Goal: Task Accomplishment & Management: Use online tool/utility

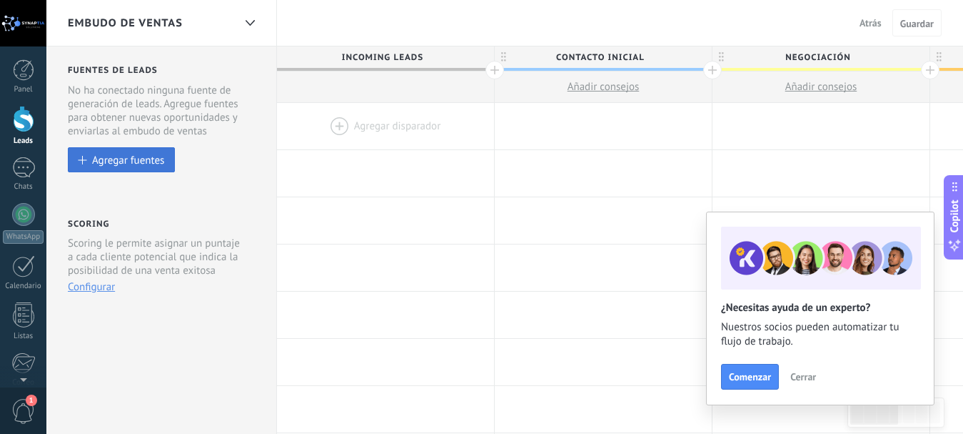
click at [159, 156] on div "Agregar fuentes" at bounding box center [128, 160] width 72 height 12
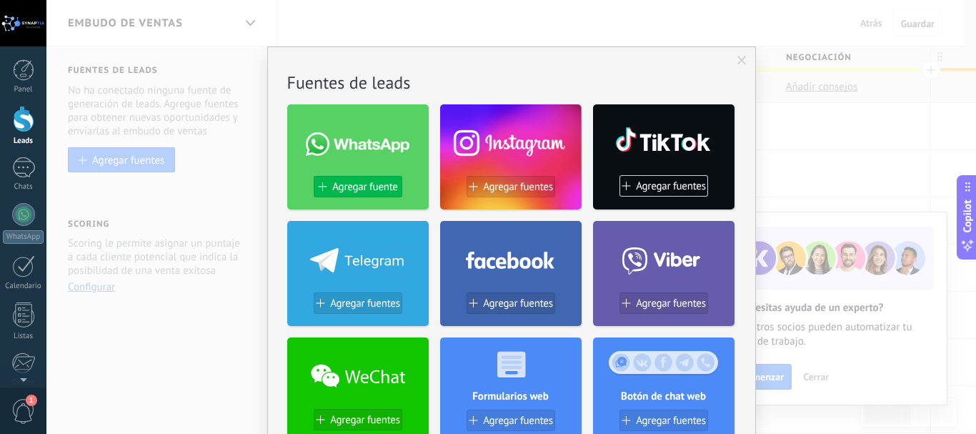
click at [341, 194] on button "Agregar fuente" at bounding box center [358, 186] width 89 height 21
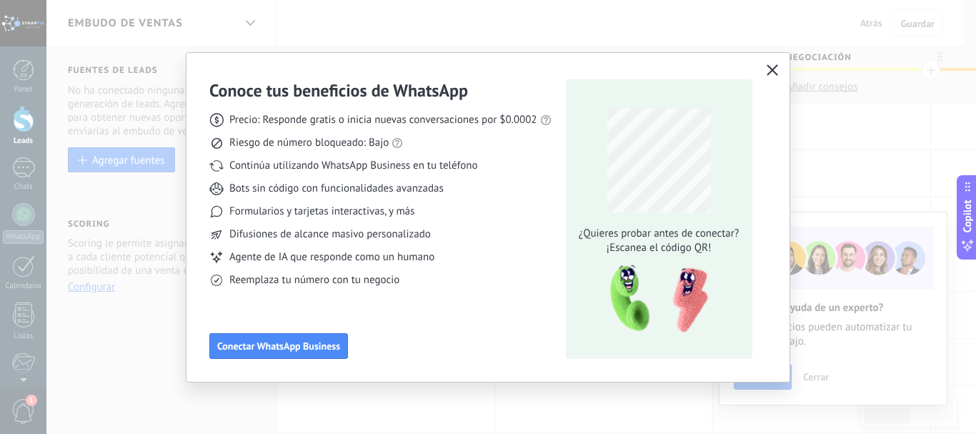
click at [768, 73] on icon "button" at bounding box center [771, 69] width 11 height 11
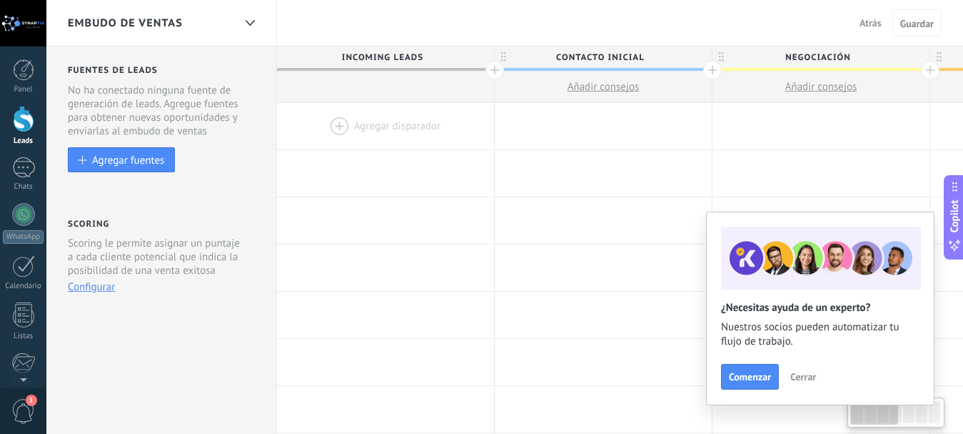
click at [793, 375] on span "Cerrar" at bounding box center [804, 376] width 26 height 10
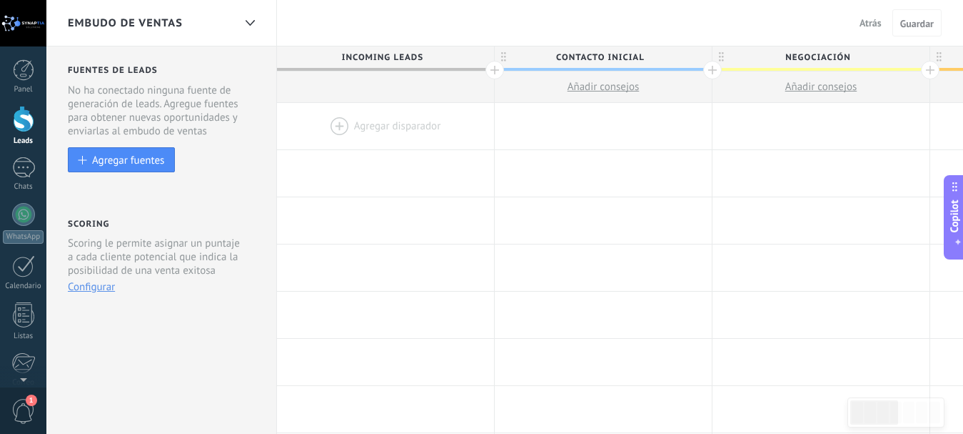
click at [358, 129] on div at bounding box center [385, 126] width 217 height 46
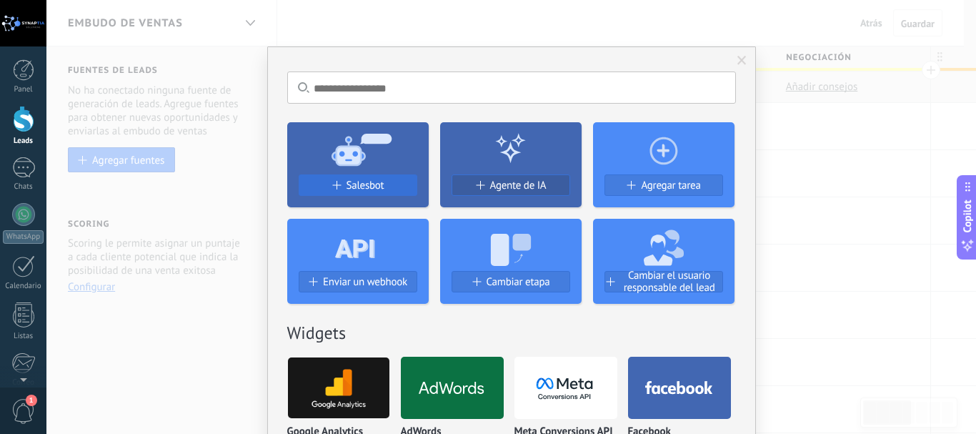
click at [349, 189] on span "Salesbot" at bounding box center [365, 185] width 38 height 12
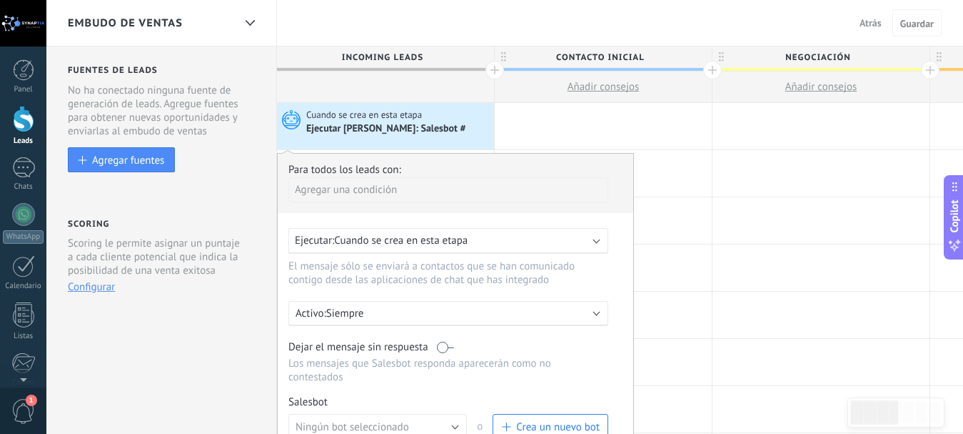
click at [489, 242] on div "Ejecutar: Cuando se crea en esta etapa" at bounding box center [443, 241] width 296 height 14
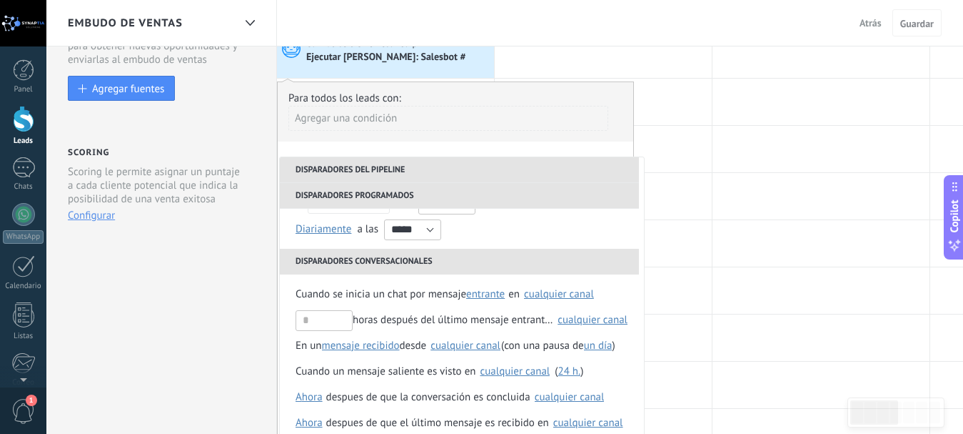
scroll to position [214, 0]
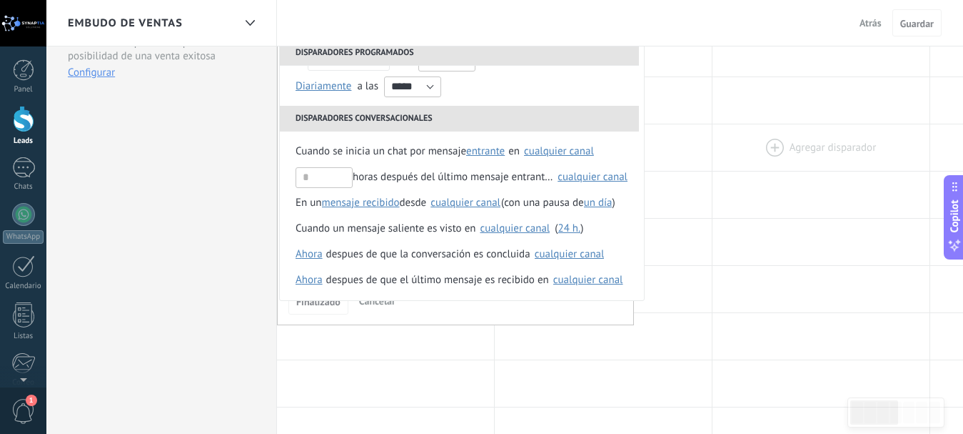
click at [726, 133] on div at bounding box center [821, 147] width 217 height 46
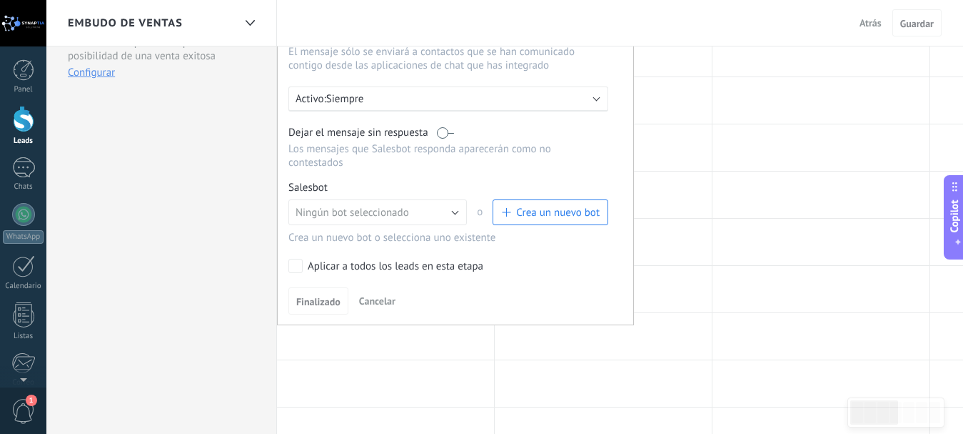
click at [379, 296] on span "Cancelar" at bounding box center [377, 300] width 36 height 13
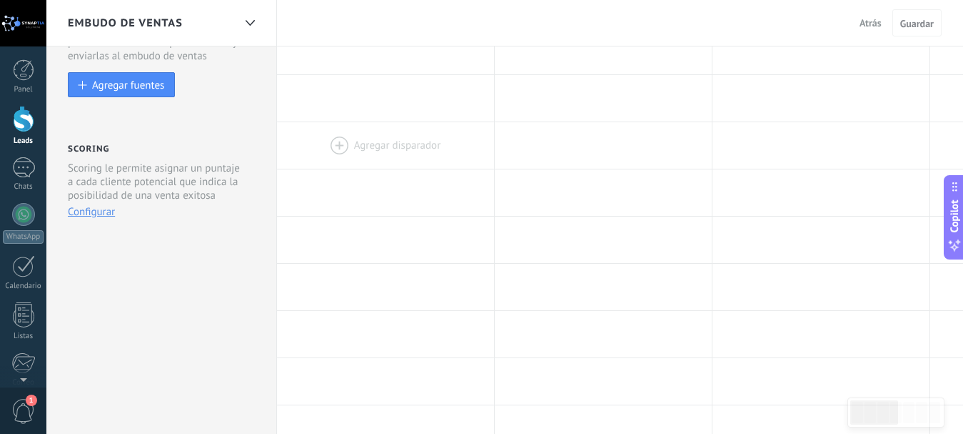
scroll to position [0, 0]
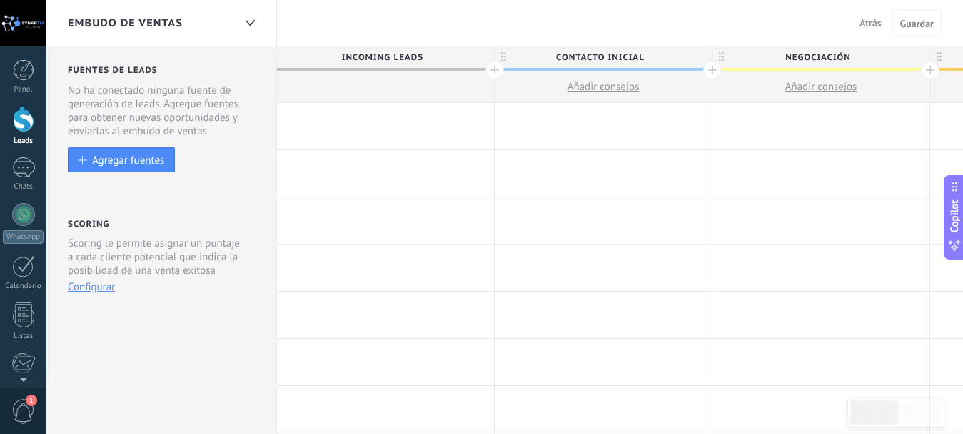
click at [366, 128] on div at bounding box center [385, 126] width 217 height 46
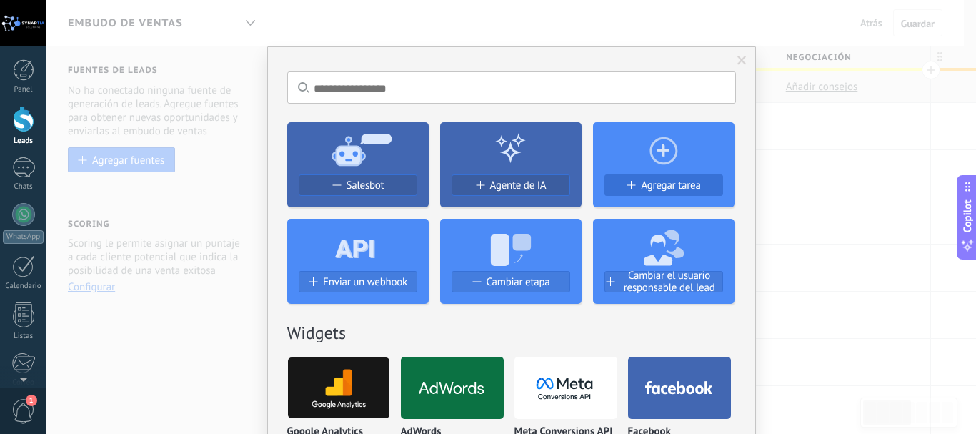
click at [683, 183] on span "Agregar tarea" at bounding box center [670, 185] width 59 height 12
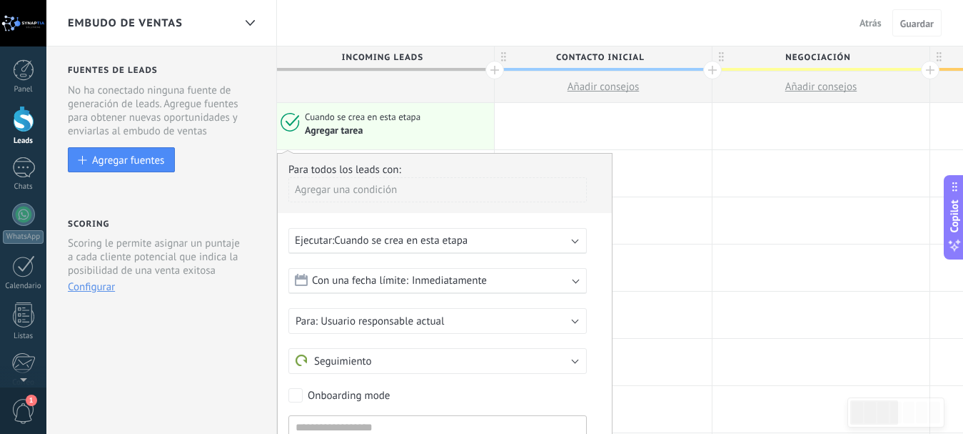
drag, startPoint x: 683, startPoint y: 183, endPoint x: 592, endPoint y: 189, distance: 90.9
click at [592, 189] on div "Para todos los leads con: Agregar una condición" at bounding box center [445, 188] width 313 height 50
click at [459, 193] on div "Agregar una condición" at bounding box center [438, 189] width 299 height 25
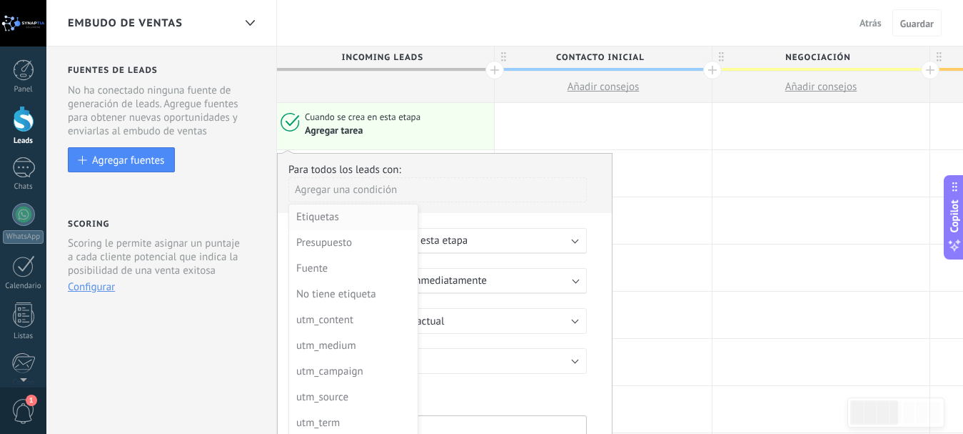
click at [339, 216] on div "Etiquetas" at bounding box center [351, 217] width 111 height 20
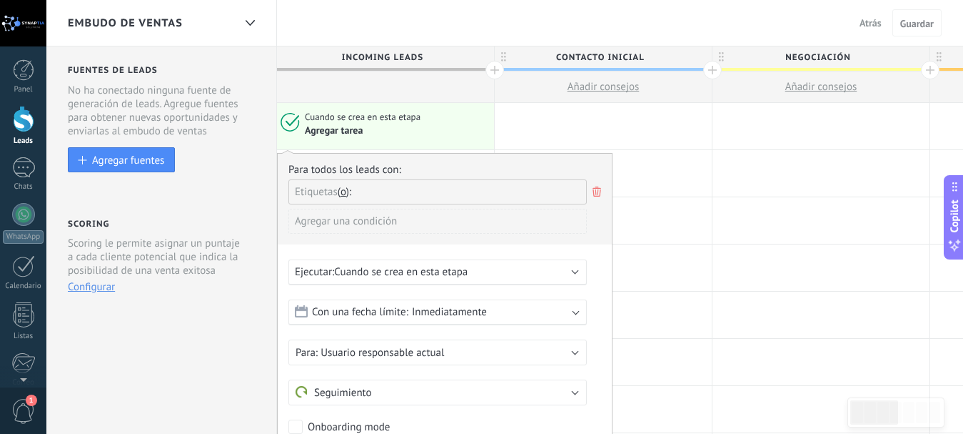
click at [544, 274] on div "Ejecutar: Cuando se crea en esta etapa" at bounding box center [432, 272] width 274 height 14
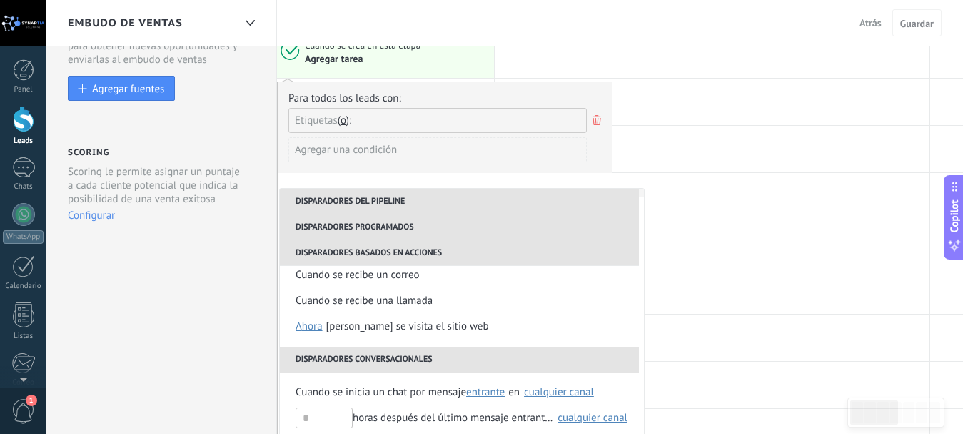
scroll to position [143, 0]
drag, startPoint x: 530, startPoint y: 321, endPoint x: 487, endPoint y: 224, distance: 106.2
click at [487, 224] on li "Disparadores programados" at bounding box center [459, 227] width 359 height 26
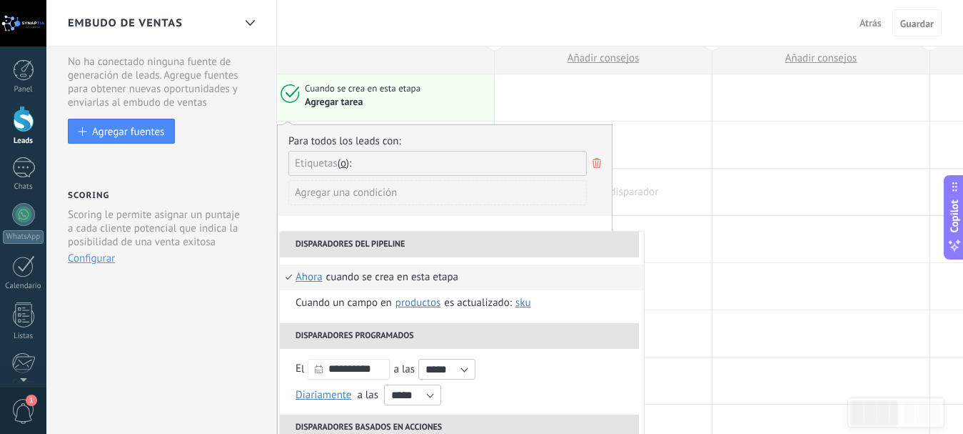
scroll to position [0, 0]
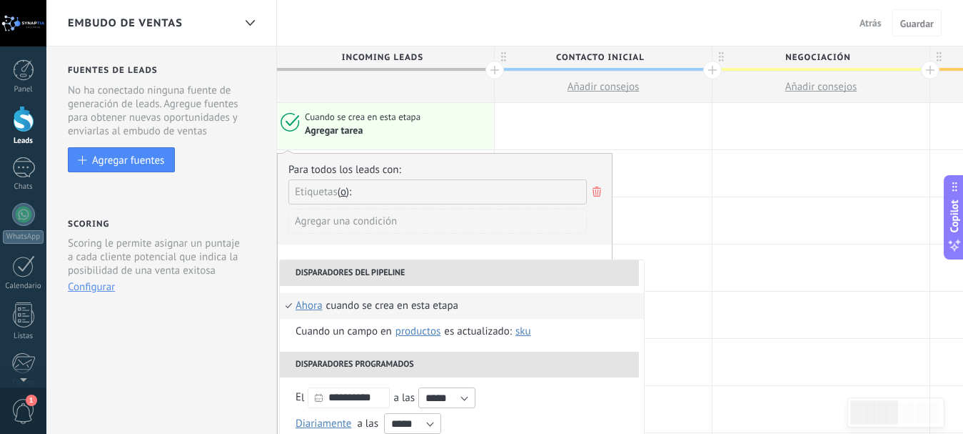
click at [596, 187] on use at bounding box center [597, 191] width 9 height 10
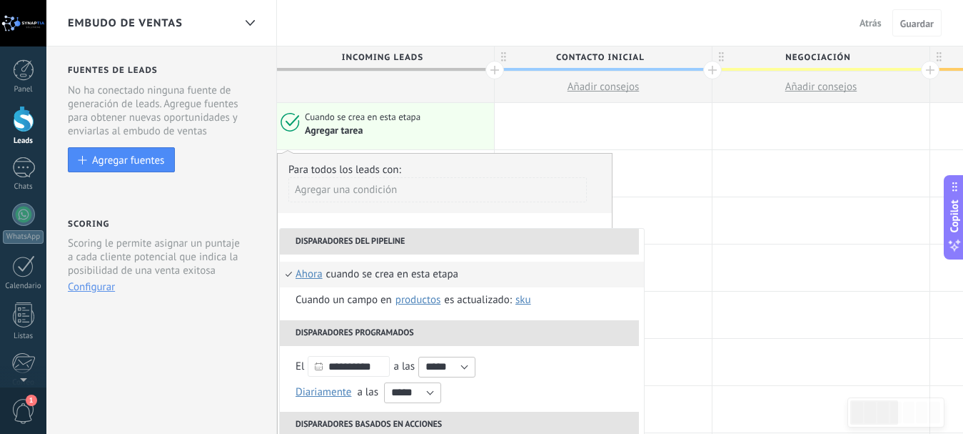
click at [479, 137] on div "Agregar tarea" at bounding box center [397, 131] width 184 height 14
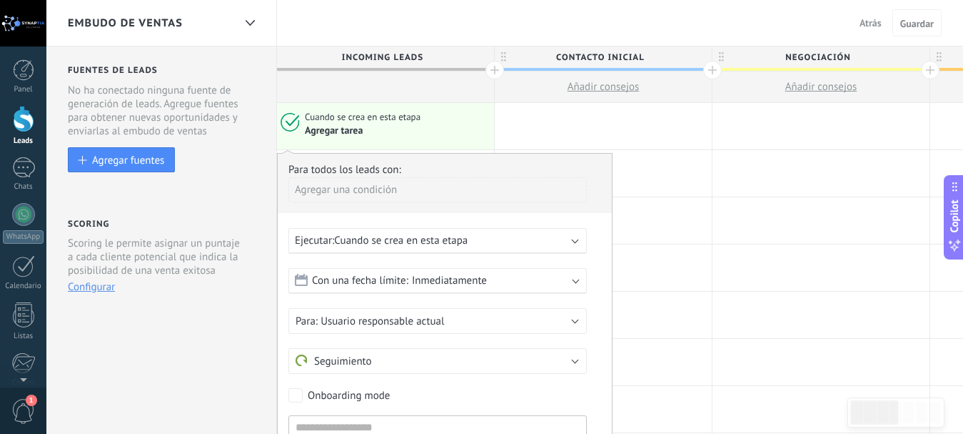
drag, startPoint x: 481, startPoint y: 340, endPoint x: 441, endPoint y: 299, distance: 56.6
click at [441, 299] on form "Con una fecha límite: Inmediatamente Inmediatamente Fin [PERSON_NAME][DATE] En …" at bounding box center [445, 362] width 313 height 189
click at [324, 119] on span "Cuando se crea en esta etapa" at bounding box center [364, 117] width 118 height 13
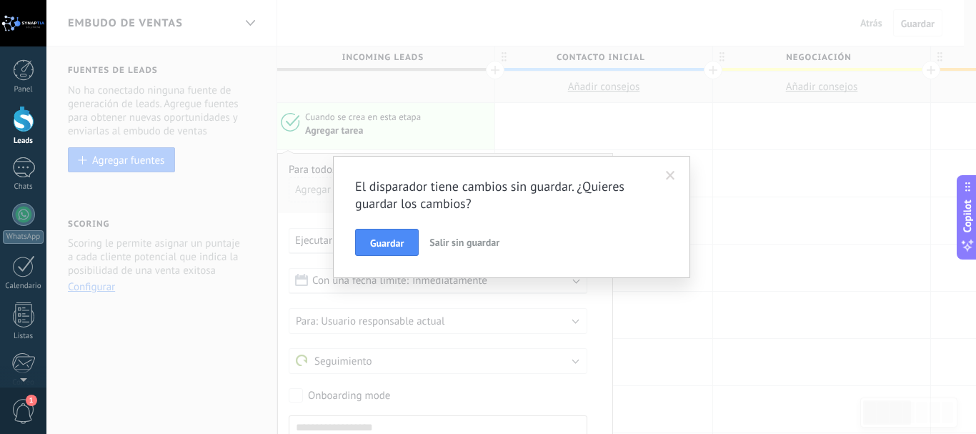
click at [448, 244] on span "Salir sin guardar" at bounding box center [464, 242] width 70 height 13
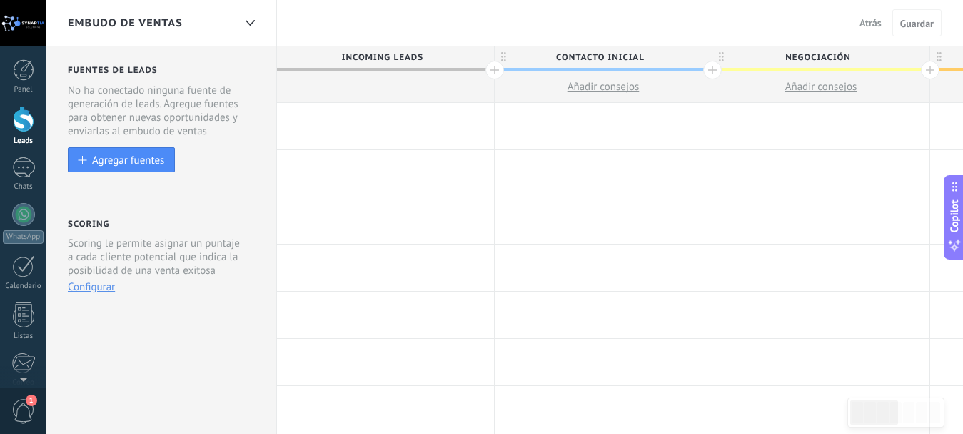
click at [491, 67] on div at bounding box center [495, 70] width 19 height 19
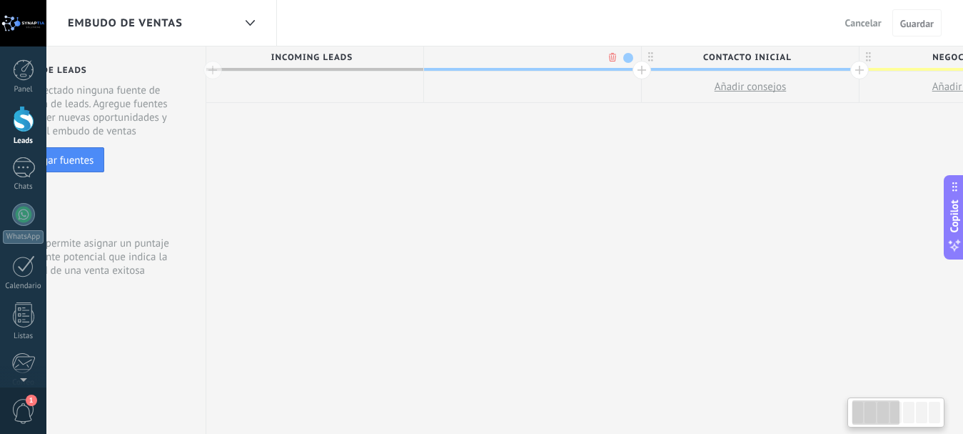
scroll to position [0, 106]
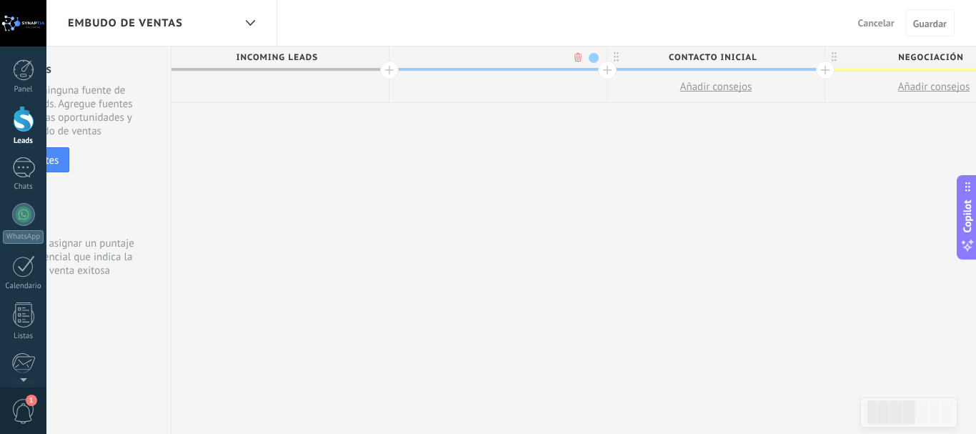
click at [571, 58] on body ".abecls-1,.abecls-2{fill-rule:evenodd}.abecls-2{fill:#fff} .abhcls-1{fill:none}…" at bounding box center [488, 217] width 976 height 434
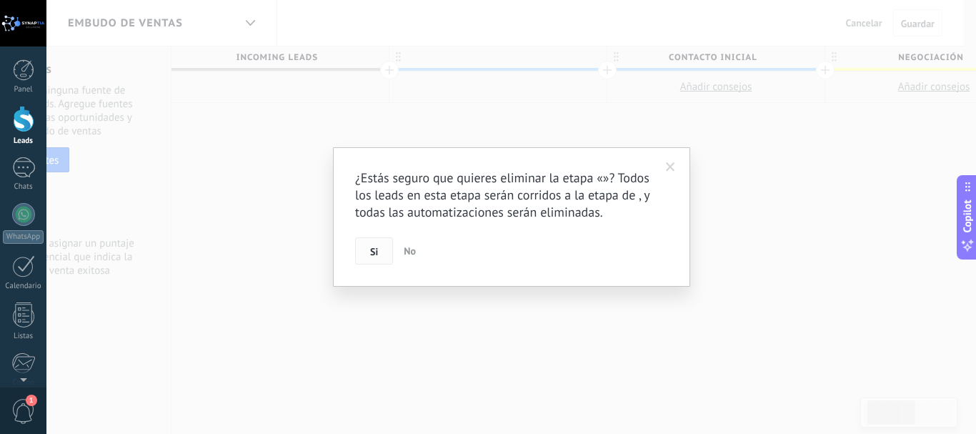
click at [356, 251] on button "Si" at bounding box center [374, 250] width 38 height 27
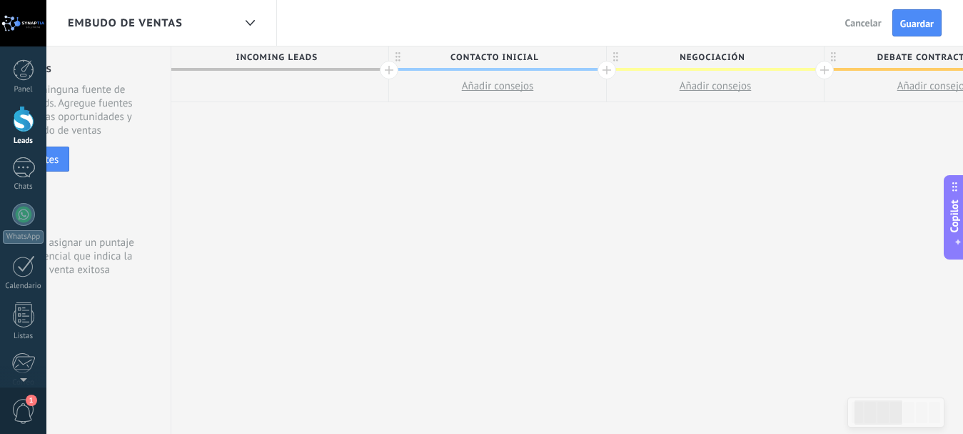
scroll to position [0, 0]
click at [859, 24] on span "Cancelar" at bounding box center [864, 22] width 36 height 13
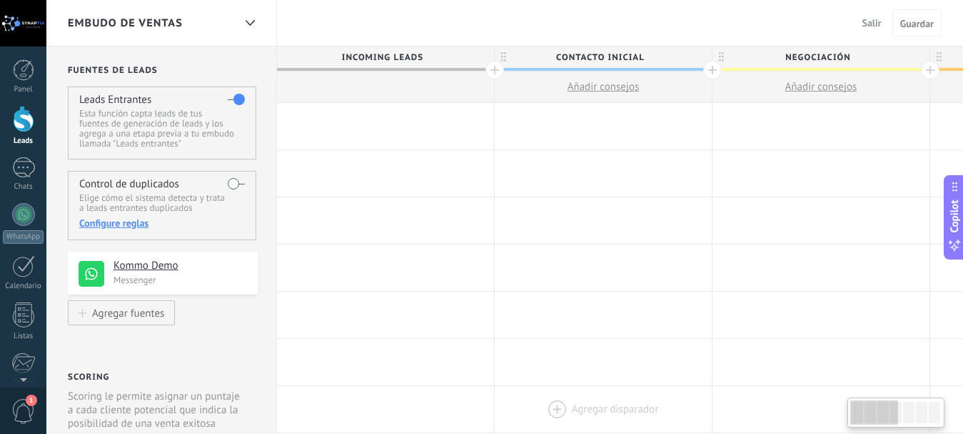
drag, startPoint x: 869, startPoint y: 412, endPoint x: 609, endPoint y: 393, distance: 260.7
click at [629, 410] on body ".abecls-1,.abecls-2{fill-rule:evenodd}.abecls-2{fill:#fff} .abhcls-1{fill:none}…" at bounding box center [481, 217] width 963 height 434
click at [246, 22] on icon at bounding box center [250, 23] width 9 height 6
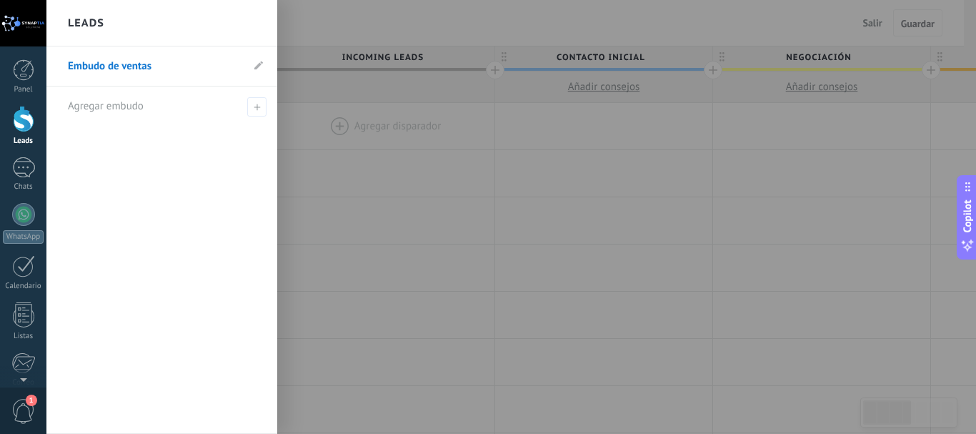
click at [246, 22] on div "Leads" at bounding box center [161, 23] width 231 height 46
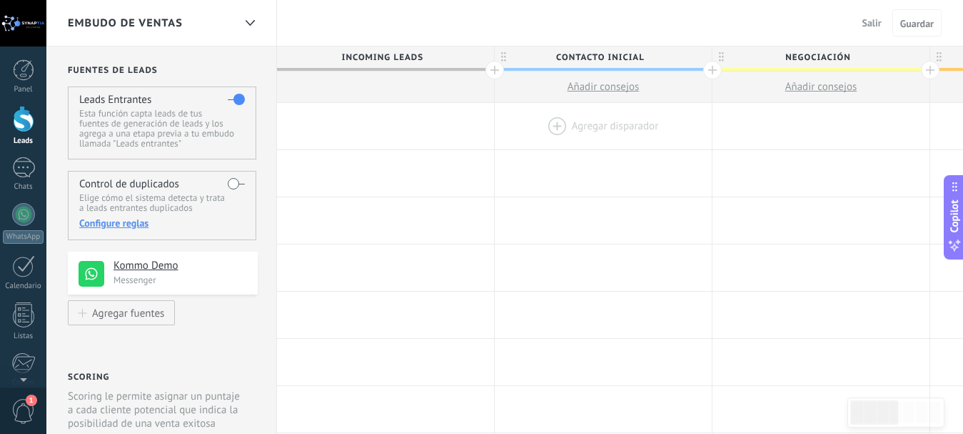
click at [579, 127] on div at bounding box center [603, 126] width 217 height 46
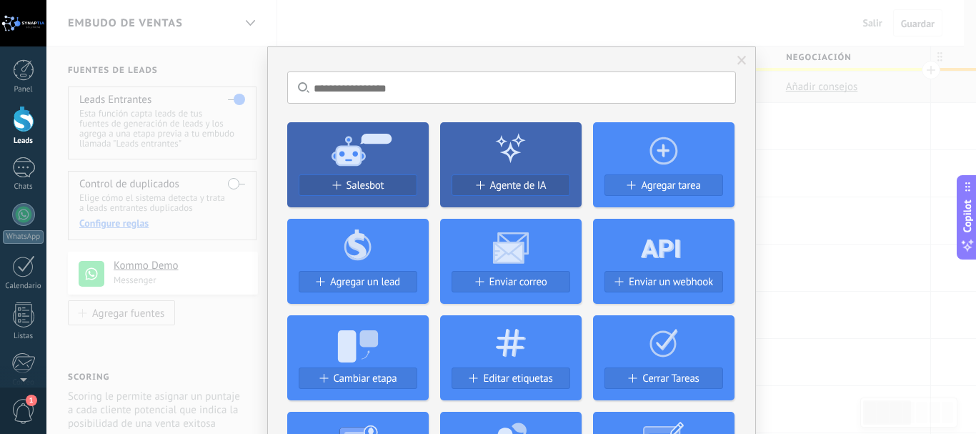
click at [742, 56] on span at bounding box center [741, 61] width 9 height 10
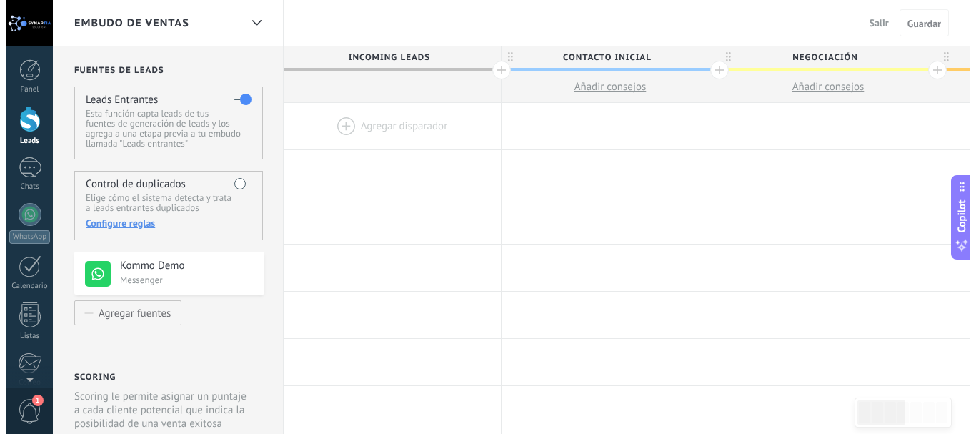
scroll to position [71, 0]
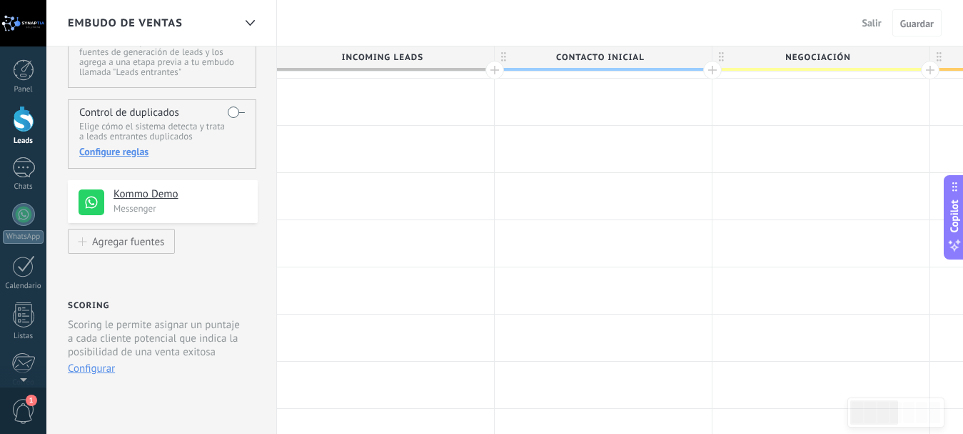
click at [113, 363] on button "Configurar" at bounding box center [91, 368] width 47 height 14
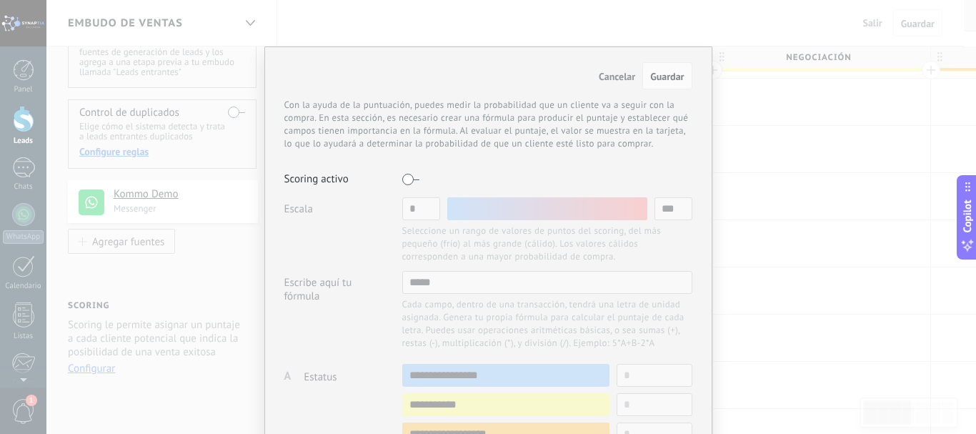
click at [411, 175] on label at bounding box center [410, 179] width 17 height 23
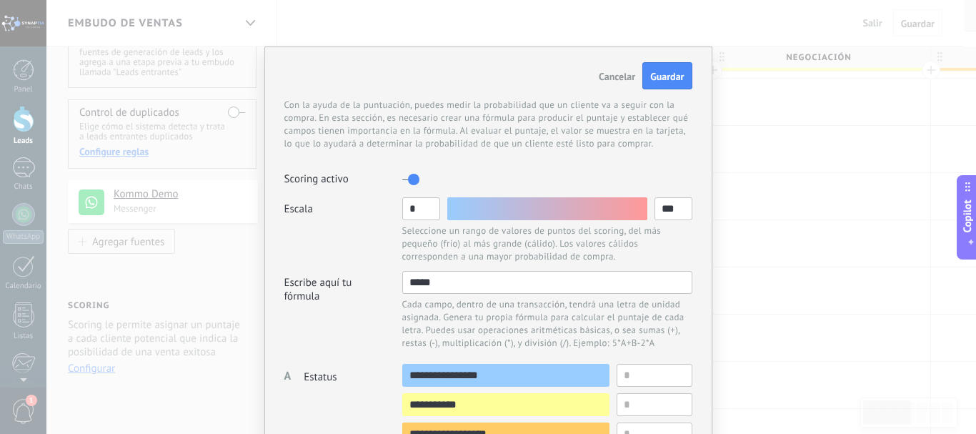
drag, startPoint x: 411, startPoint y: 175, endPoint x: 454, endPoint y: 157, distance: 47.1
click at [454, 157] on div "Con la ayuda de la puntuación, puedes medir la probabilidad que un cliente va a…" at bounding box center [488, 131] width 408 height 64
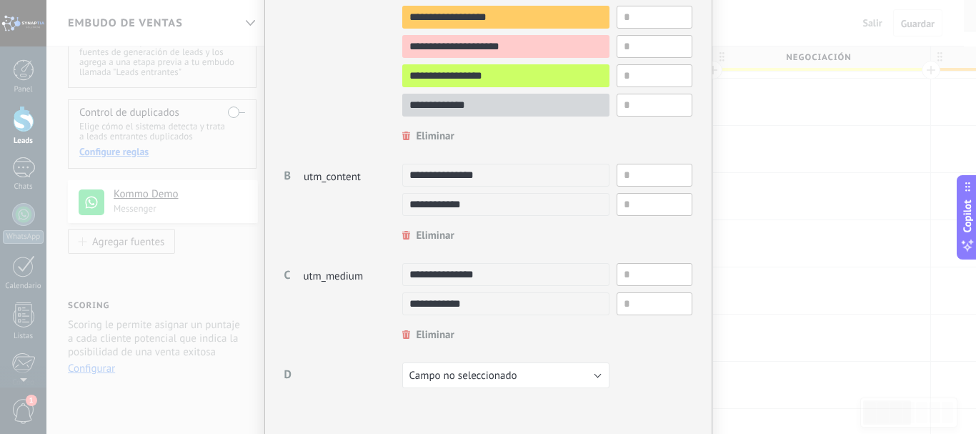
scroll to position [471, 0]
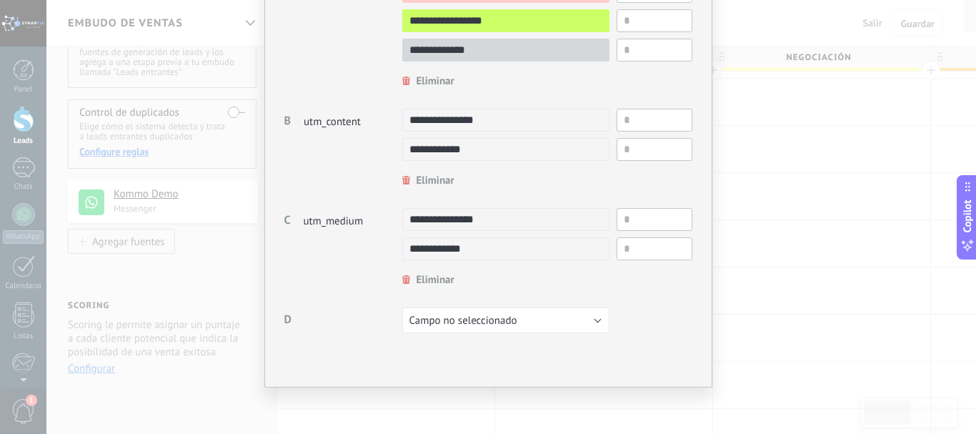
drag, startPoint x: 464, startPoint y: 221, endPoint x: 341, endPoint y: 240, distance: 125.1
click at [340, 241] on div "C Campo no seleccionado Estatus utm_content utm_medium utm_campaign utm_source …" at bounding box center [343, 247] width 118 height 79
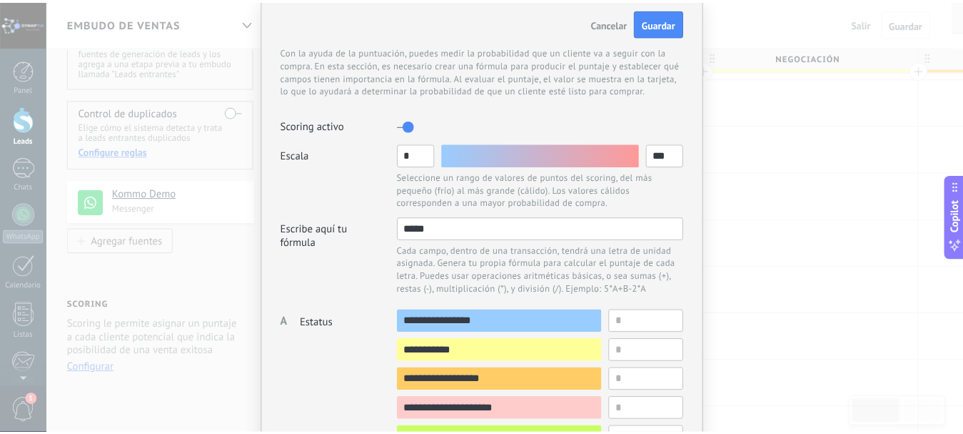
scroll to position [0, 0]
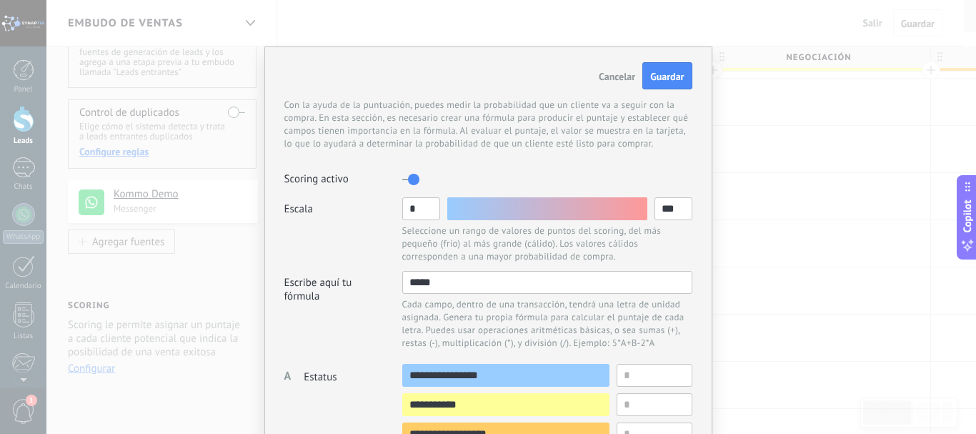
click at [613, 70] on span "Cancelar" at bounding box center [617, 76] width 36 height 13
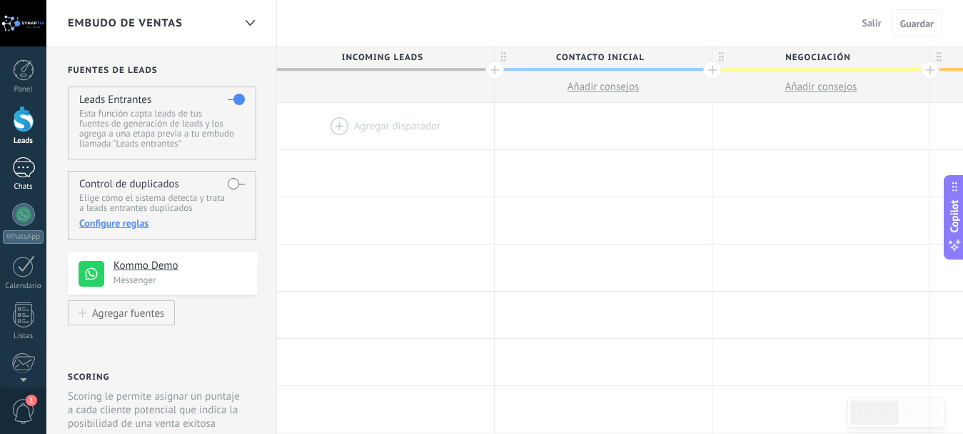
click at [31, 168] on div at bounding box center [23, 167] width 23 height 21
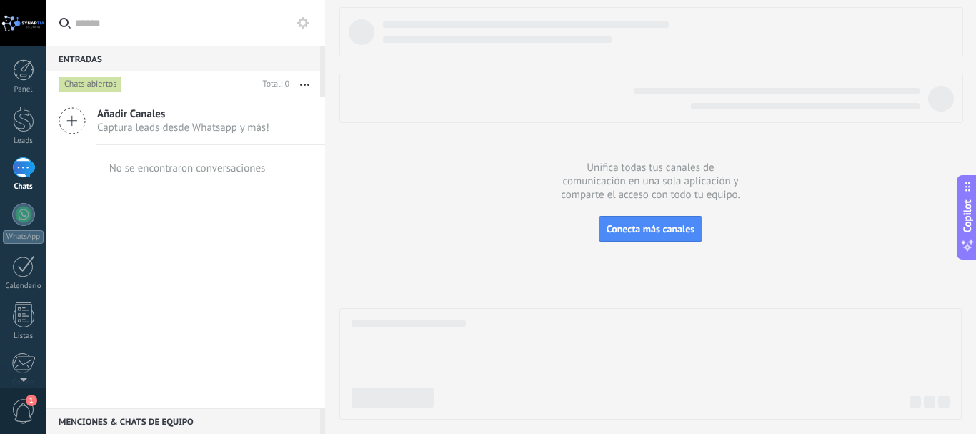
click at [20, 163] on div at bounding box center [23, 167] width 23 height 21
click at [298, 19] on icon at bounding box center [302, 22] width 11 height 11
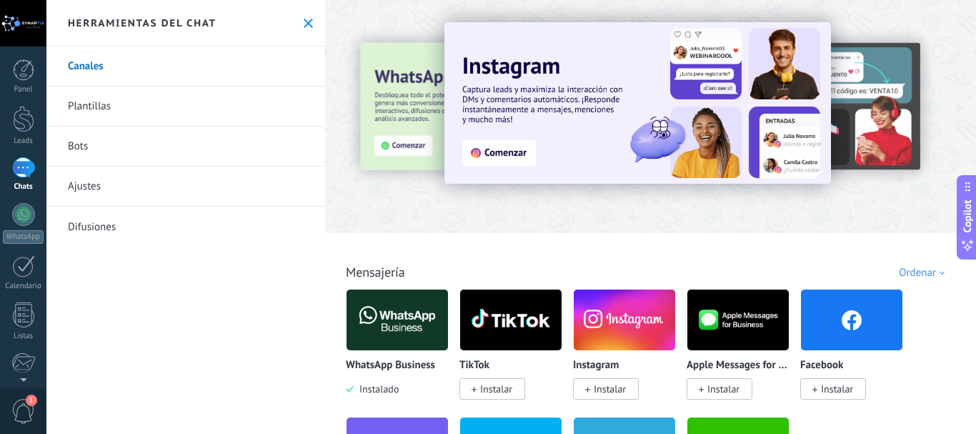
drag, startPoint x: 75, startPoint y: 146, endPoint x: 78, endPoint y: 139, distance: 7.7
click at [78, 139] on link "Bots" at bounding box center [185, 146] width 279 height 40
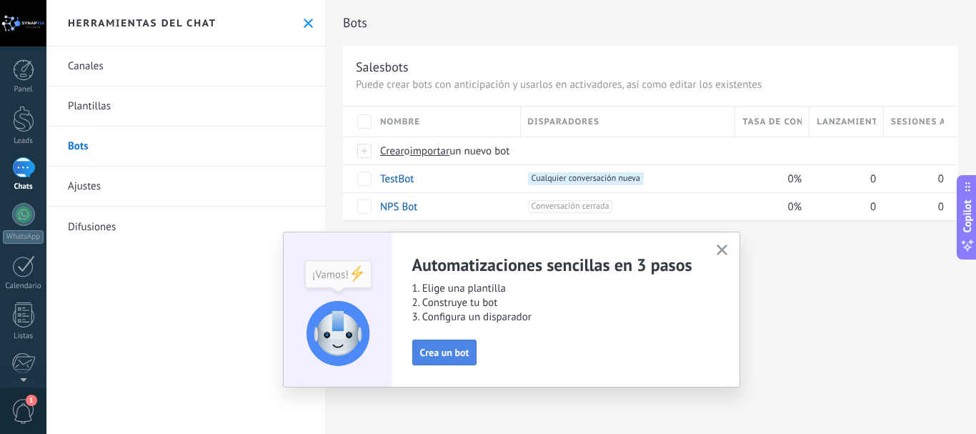
click at [431, 354] on span "Crea un bot" at bounding box center [444, 352] width 49 height 10
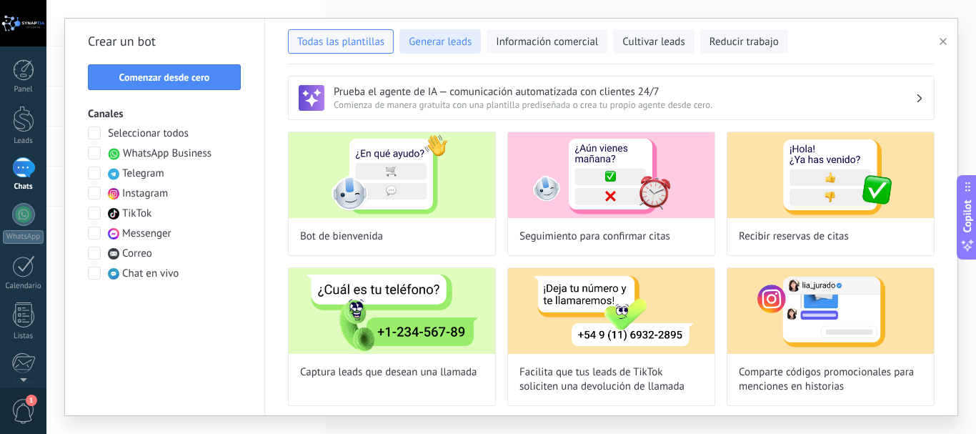
click at [406, 39] on button "Generar leads" at bounding box center [439, 41] width 81 height 24
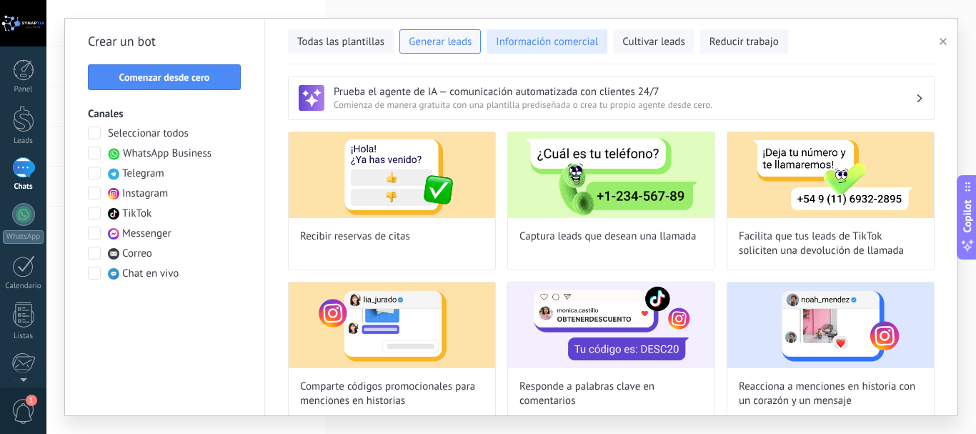
click at [581, 38] on span "Información comercial" at bounding box center [547, 42] width 102 height 14
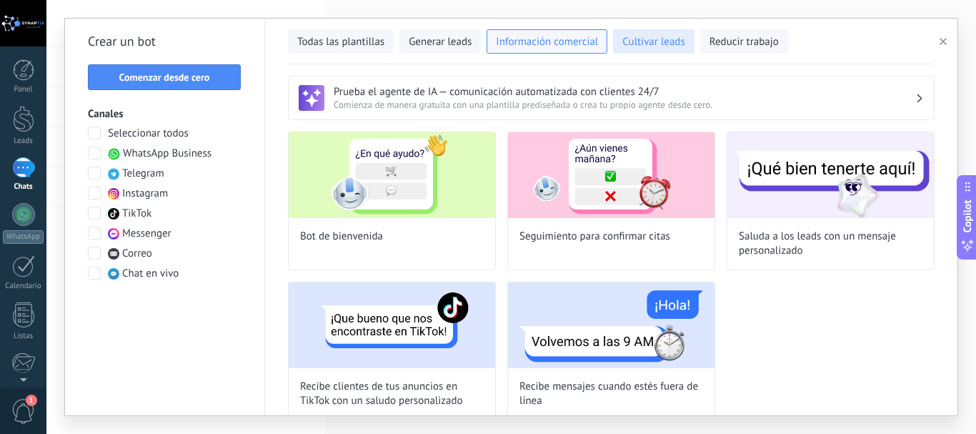
click at [675, 33] on button "Cultivar leads" at bounding box center [653, 41] width 81 height 24
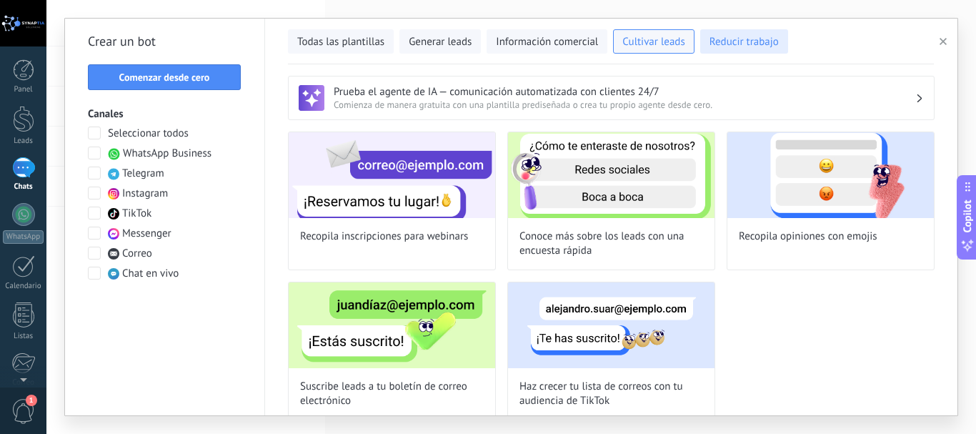
click at [730, 37] on span "Reducir trabajo" at bounding box center [743, 42] width 69 height 14
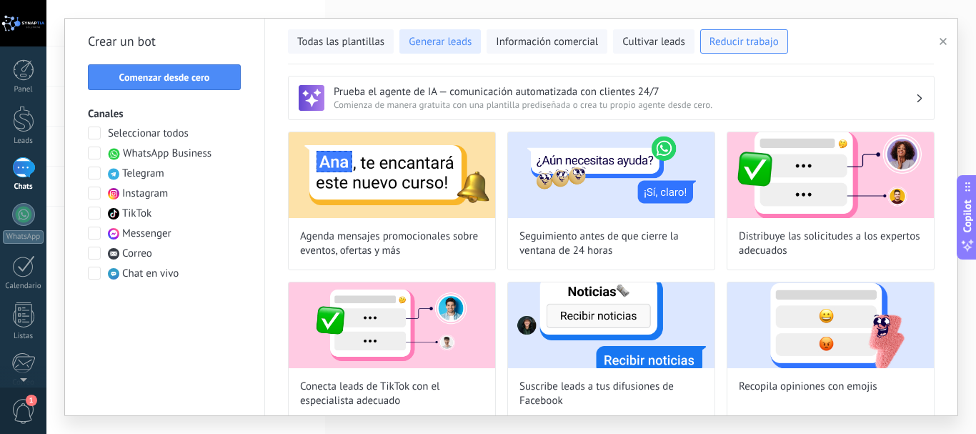
click at [460, 38] on span "Generar leads" at bounding box center [440, 42] width 63 height 14
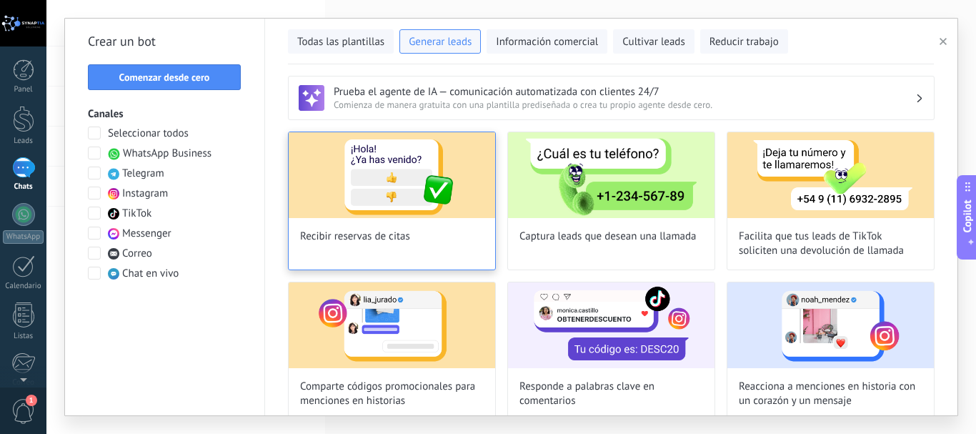
click at [369, 242] on span "Recibir reservas de citas" at bounding box center [355, 236] width 110 height 14
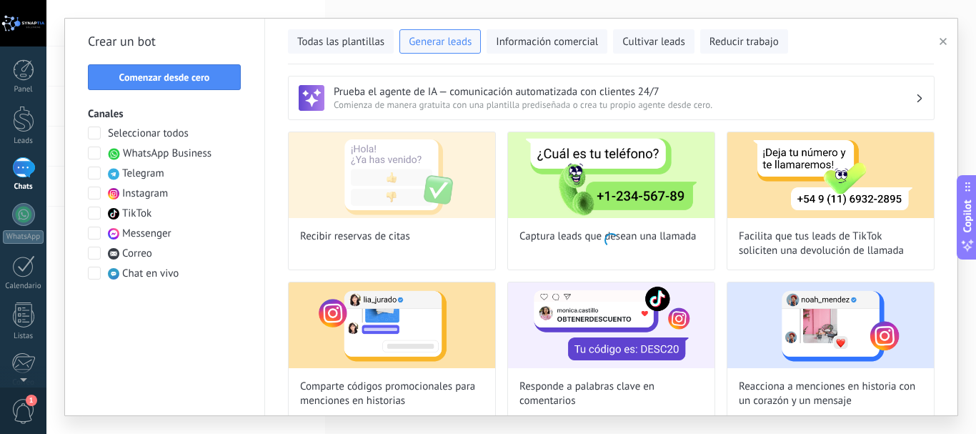
type input "**********"
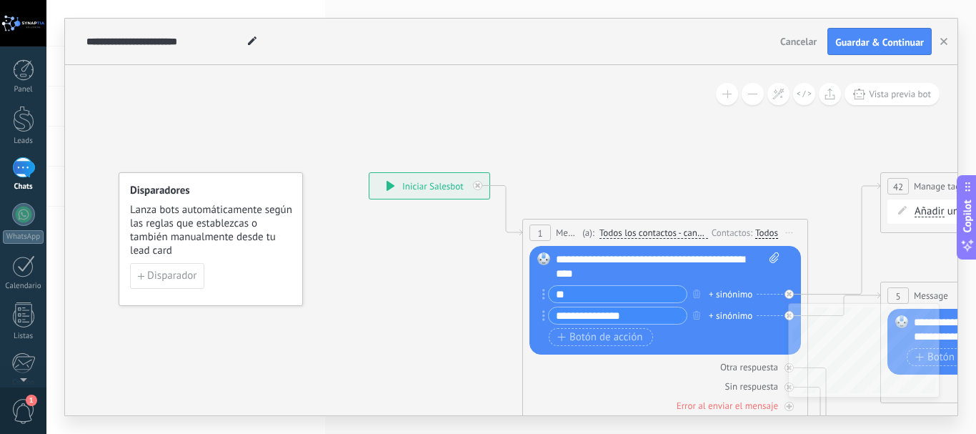
click at [747, 97] on button at bounding box center [752, 94] width 22 height 22
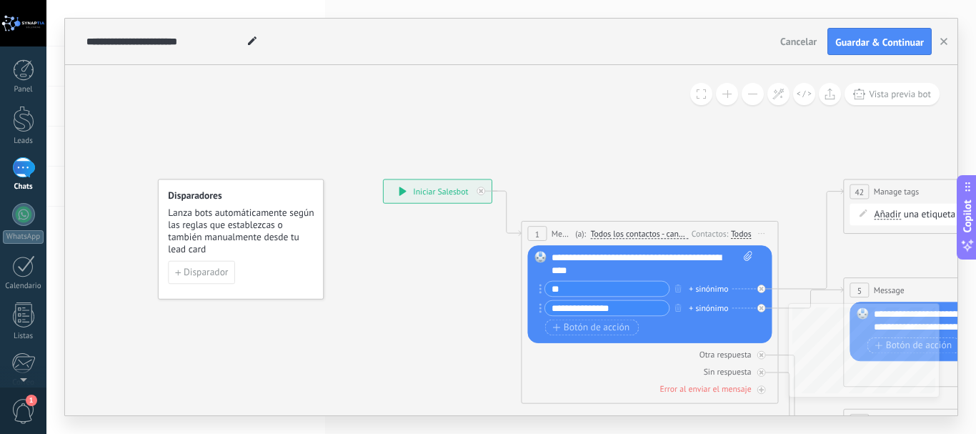
click at [747, 97] on button at bounding box center [752, 94] width 22 height 22
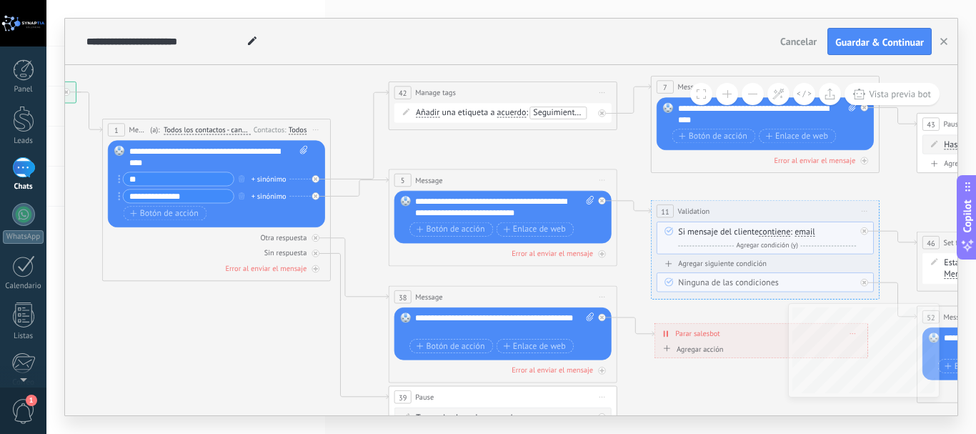
drag, startPoint x: 714, startPoint y: 189, endPoint x: 326, endPoint y: 109, distance: 396.1
